Goal: Transaction & Acquisition: Purchase product/service

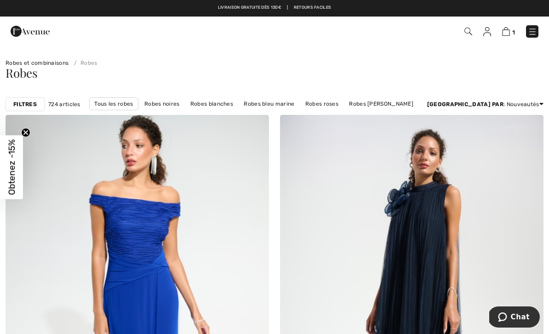
click at [349, 88] on div "Robes" at bounding box center [274, 80] width 549 height 27
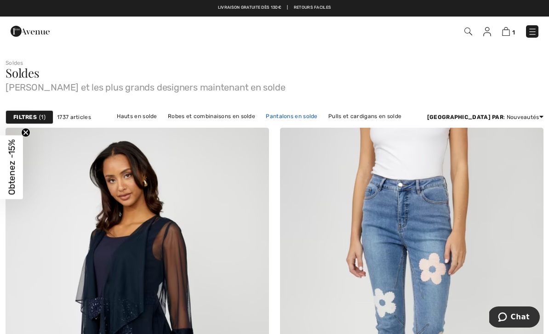
click at [319, 115] on link "Pantalons en solde" at bounding box center [291, 116] width 61 height 12
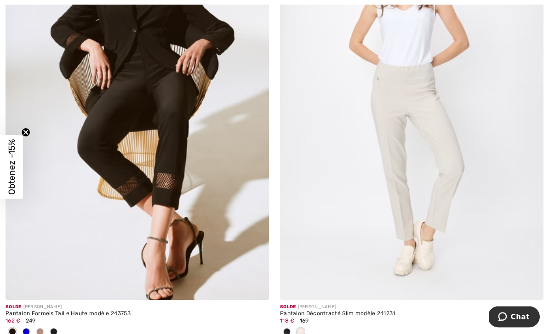
scroll to position [1953, 0]
click at [43, 329] on span at bounding box center [39, 331] width 7 height 7
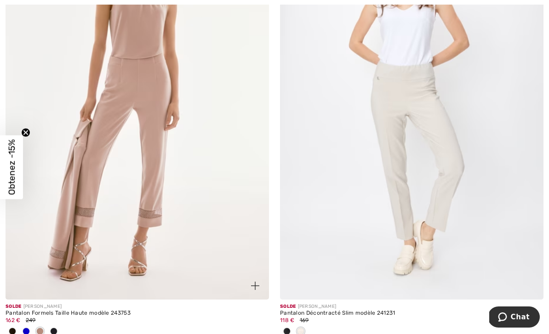
click at [28, 333] on span at bounding box center [26, 331] width 7 height 7
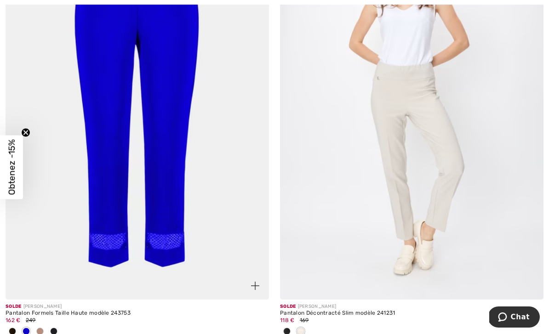
click at [53, 328] on span at bounding box center [53, 331] width 7 height 7
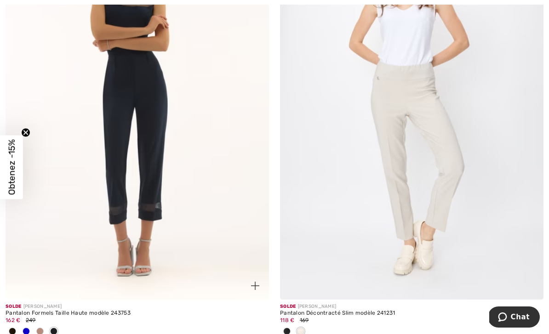
click at [12, 329] on span at bounding box center [12, 331] width 7 height 7
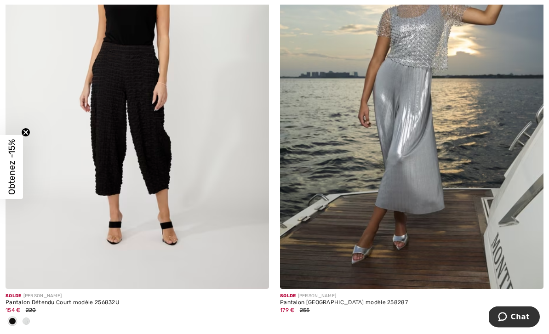
scroll to position [2942, 0]
click at [153, 160] on img at bounding box center [138, 92] width 264 height 396
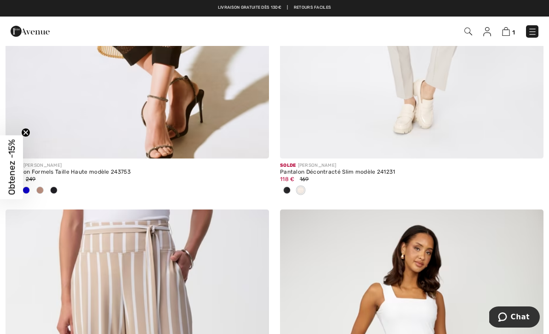
scroll to position [2092, 0]
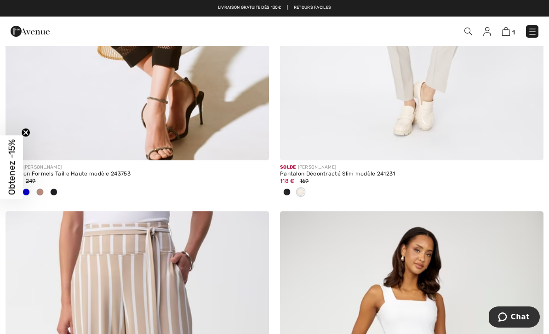
click at [8, 183] on span "Obtenez -15%" at bounding box center [11, 167] width 11 height 56
click at [11, 195] on span "Obtenez -15%" at bounding box center [11, 167] width 11 height 56
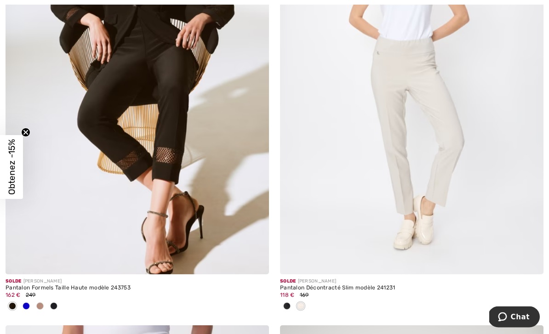
scroll to position [1978, 0]
click at [165, 197] on img at bounding box center [138, 77] width 264 height 396
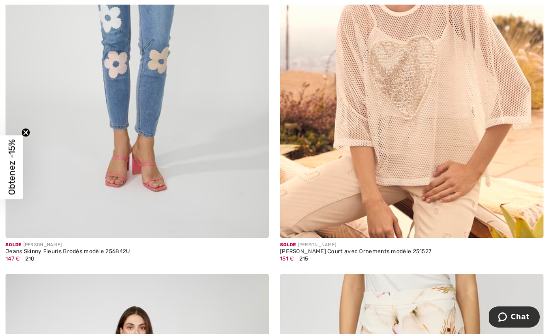
scroll to position [273, 0]
click at [452, 177] on img at bounding box center [412, 40] width 264 height 396
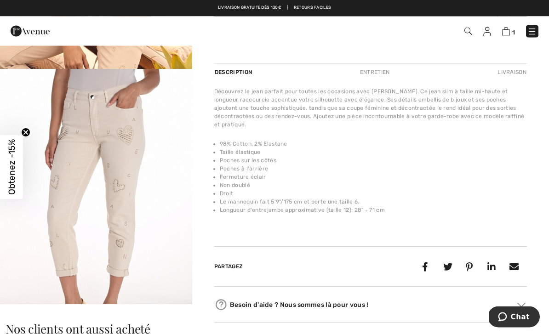
scroll to position [265, 0]
click at [511, 156] on li "Poches sur les côtés" at bounding box center [373, 160] width 307 height 8
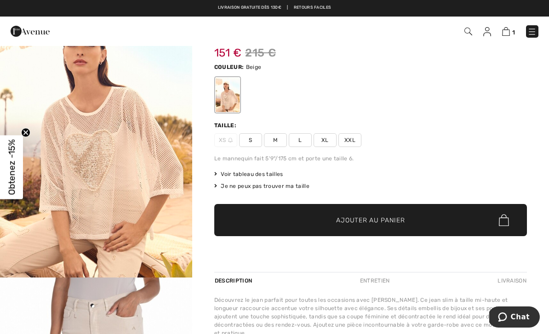
scroll to position [55, 0]
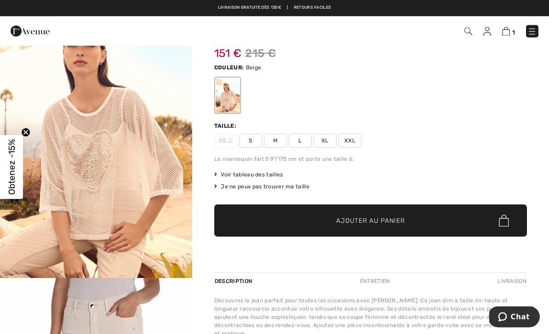
click at [301, 134] on span "L" at bounding box center [300, 141] width 23 height 14
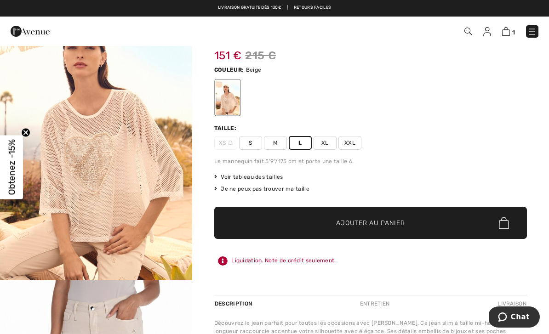
scroll to position [52, 0]
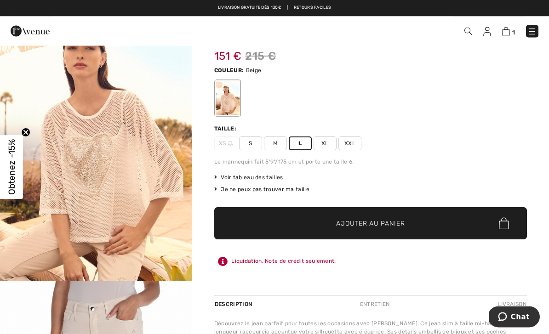
click at [276, 174] on span "Voir tableau des tailles" at bounding box center [248, 178] width 69 height 8
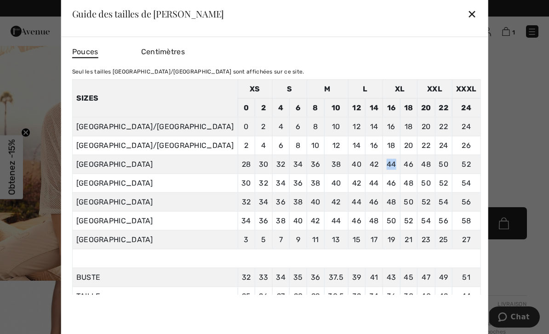
click at [496, 126] on div at bounding box center [274, 167] width 549 height 334
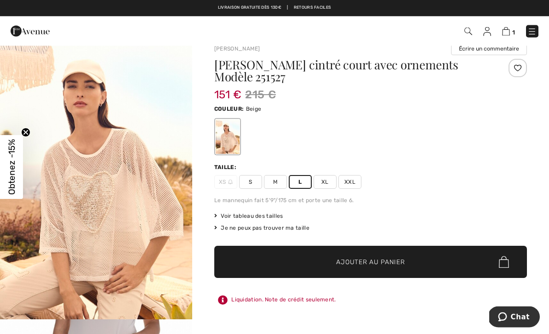
scroll to position [0, 0]
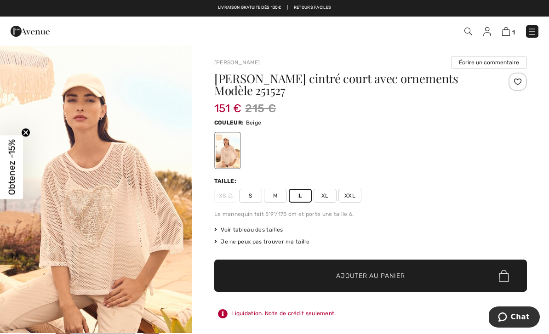
click at [428, 100] on div "151 € 215 €" at bounding box center [344, 108] width 261 height 17
click at [461, 100] on div "151 € 215 €" at bounding box center [344, 108] width 261 height 17
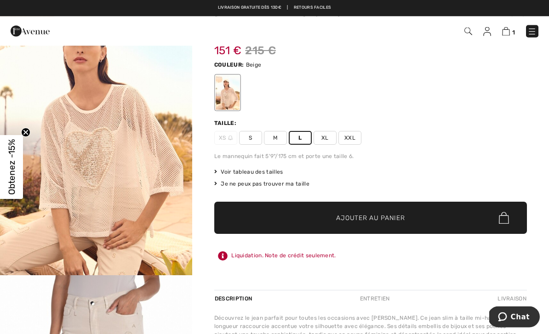
scroll to position [58, 0]
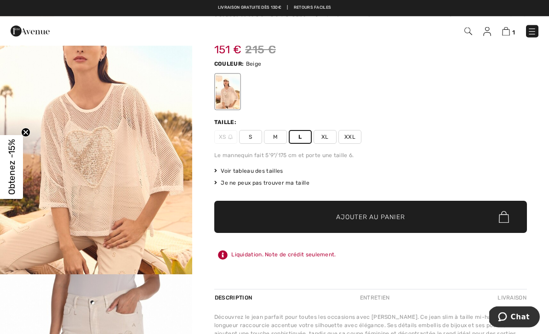
click at [271, 167] on span "Voir tableau des tailles" at bounding box center [248, 171] width 69 height 8
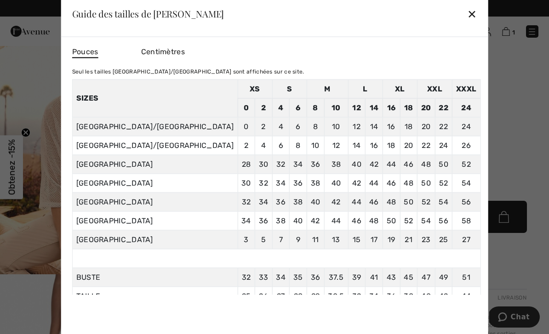
click at [467, 23] on div "✕" at bounding box center [472, 13] width 10 height 19
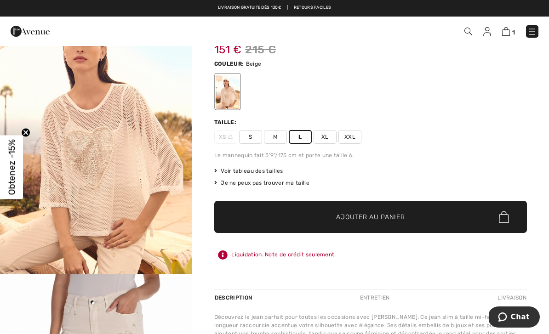
click at [370, 213] on span "Ajouter au panier" at bounding box center [370, 218] width 69 height 10
click at [509, 34] on img at bounding box center [506, 31] width 8 height 9
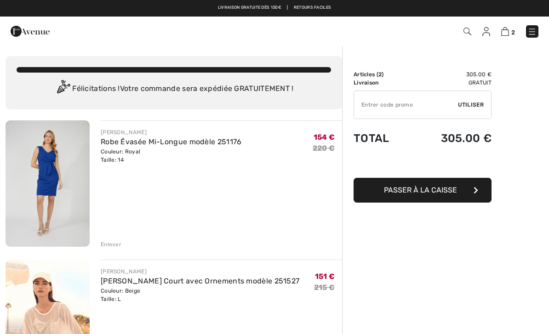
click at [112, 248] on div "Enlever" at bounding box center [111, 245] width 21 height 8
